Goal: Task Accomplishment & Management: Use online tool/utility

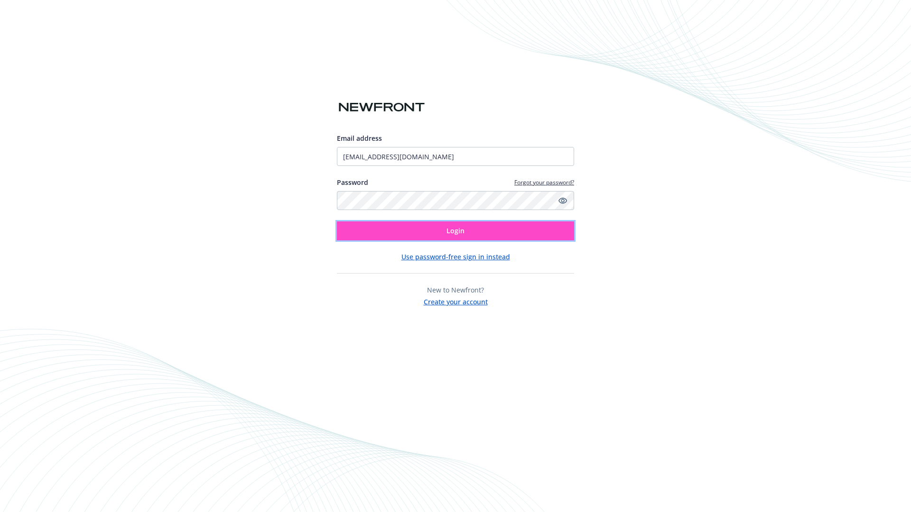
click at [455, 231] on span "Login" at bounding box center [455, 230] width 18 height 9
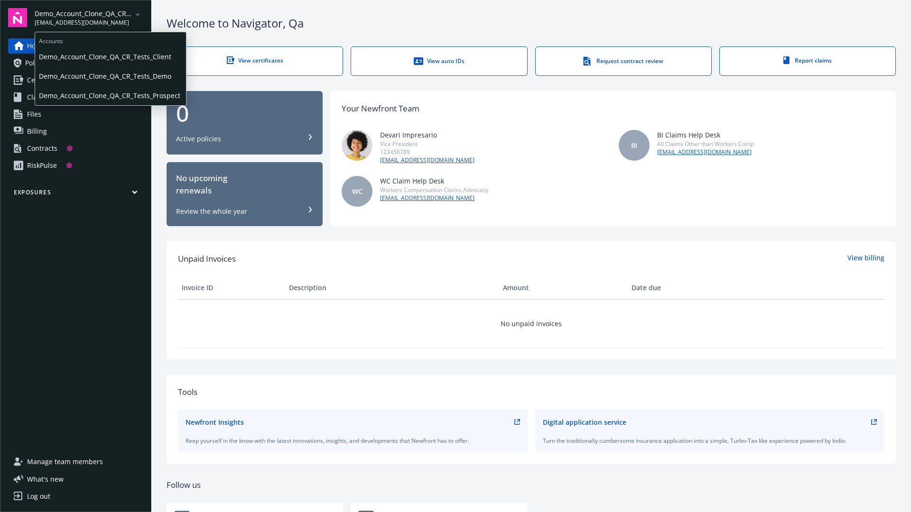
click at [110, 56] on span "Demo_Account_Clone_QA_CR_Tests_Client" at bounding box center [110, 56] width 143 height 19
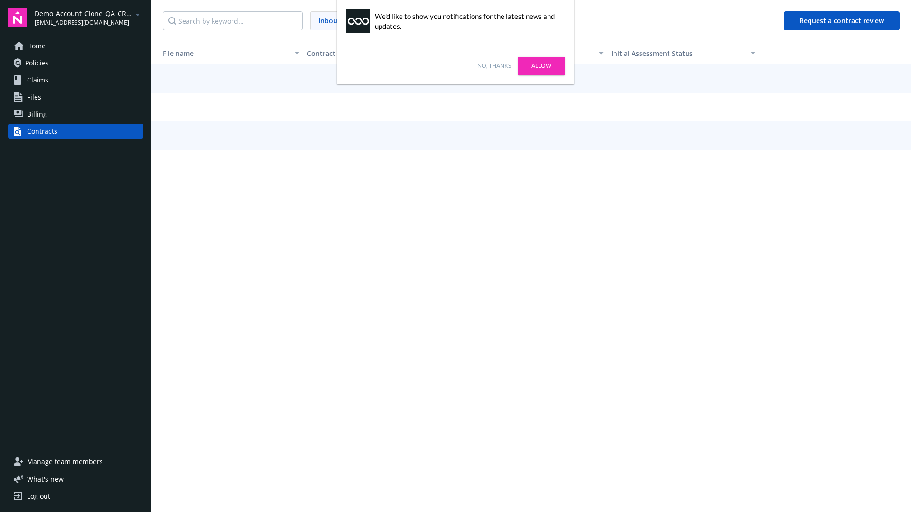
click at [494, 66] on link "No, thanks" at bounding box center [494, 66] width 34 height 9
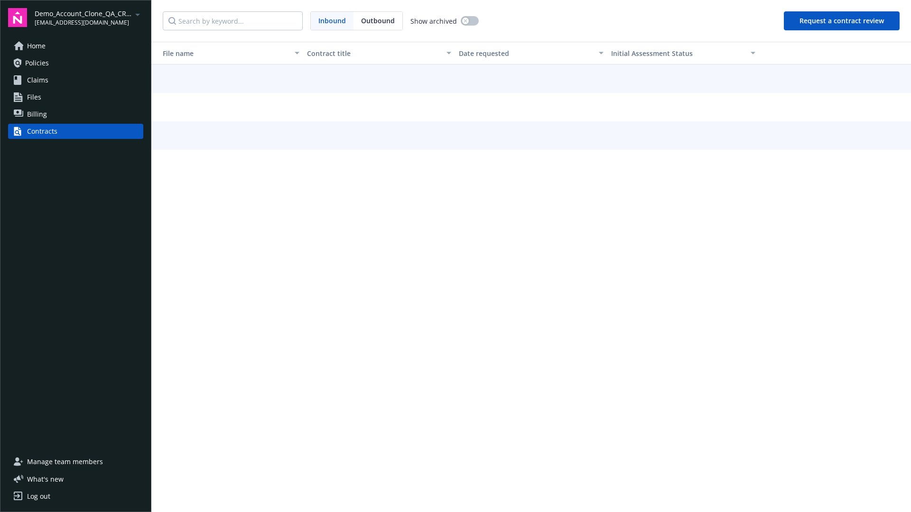
click at [842, 21] on button "Request a contract review" at bounding box center [842, 20] width 116 height 19
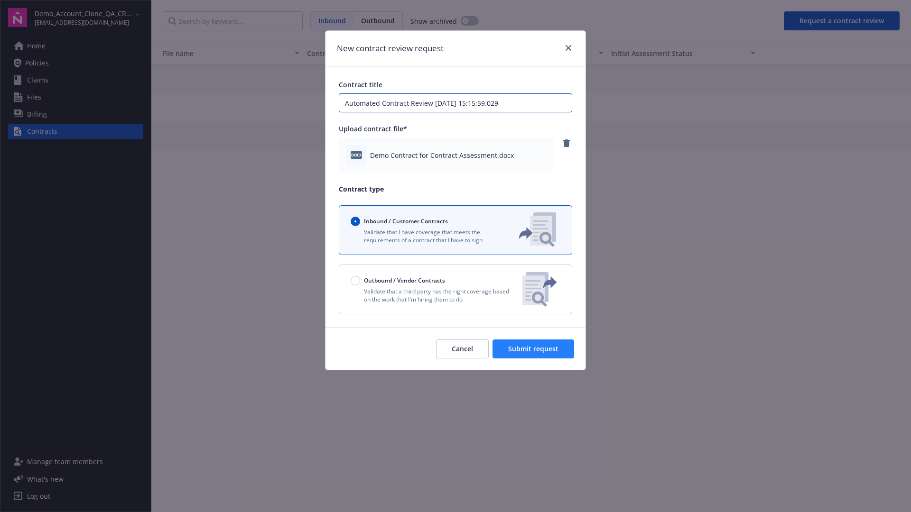
type input "Automated Contract Review 09-17-2025 15:15:59.029"
click at [534, 349] on span "Submit request" at bounding box center [533, 348] width 50 height 9
